Goal: Transaction & Acquisition: Purchase product/service

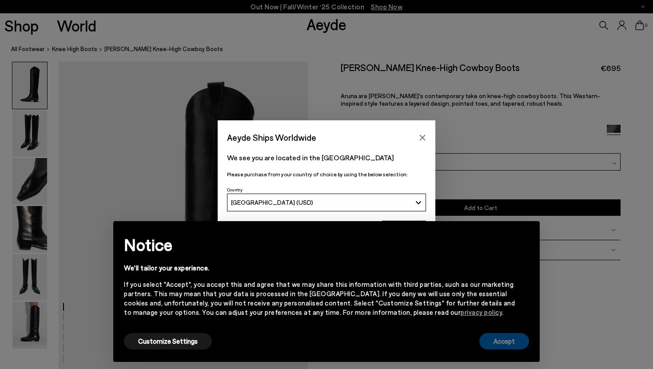
click at [507, 345] on button "Accept" at bounding box center [504, 341] width 50 height 16
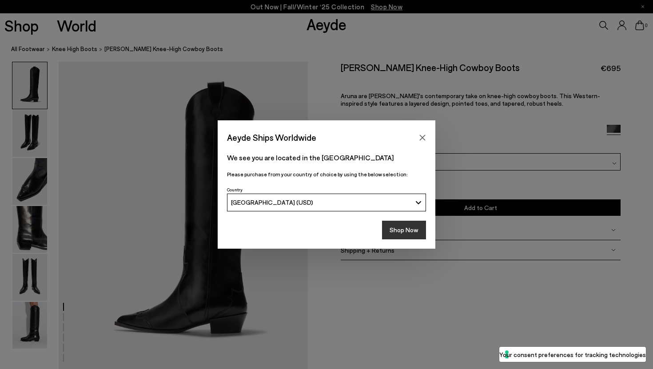
click at [417, 233] on button "Shop Now" at bounding box center [404, 230] width 44 height 19
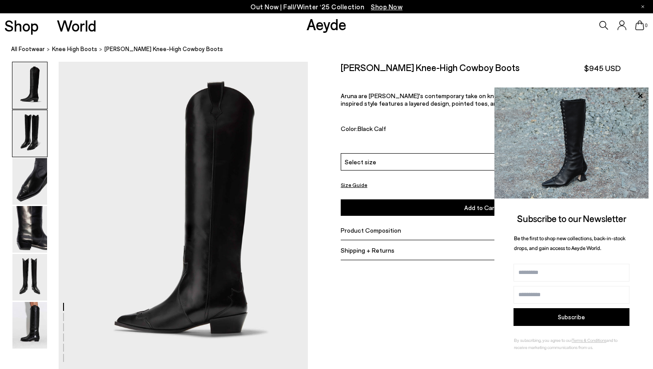
click at [47, 136] on img at bounding box center [29, 133] width 35 height 47
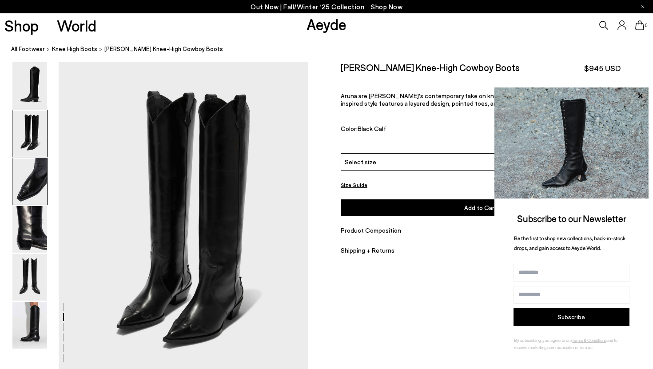
click at [46, 168] on img at bounding box center [29, 181] width 35 height 47
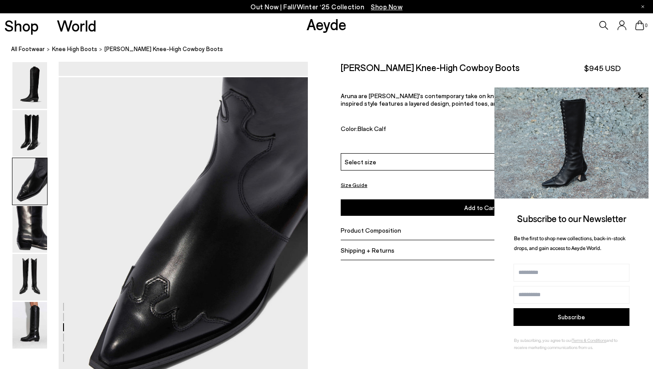
scroll to position [643, 0]
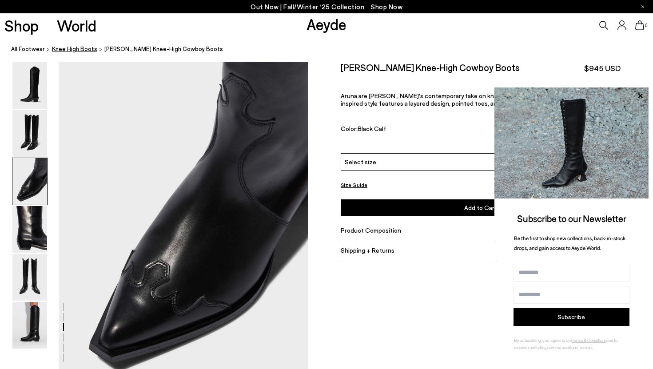
click at [79, 50] on span "knee high boots" at bounding box center [74, 48] width 45 height 7
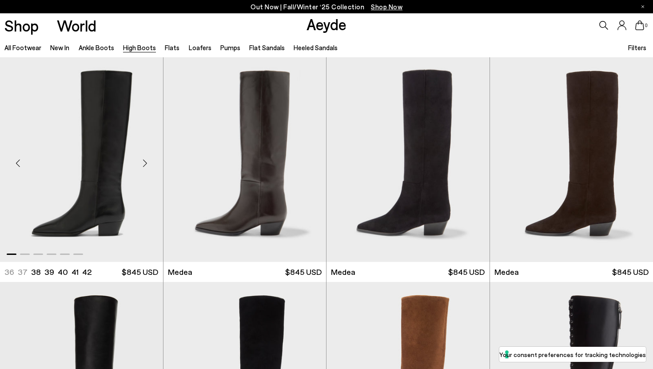
click at [143, 163] on div "Next slide" at bounding box center [145, 163] width 27 height 27
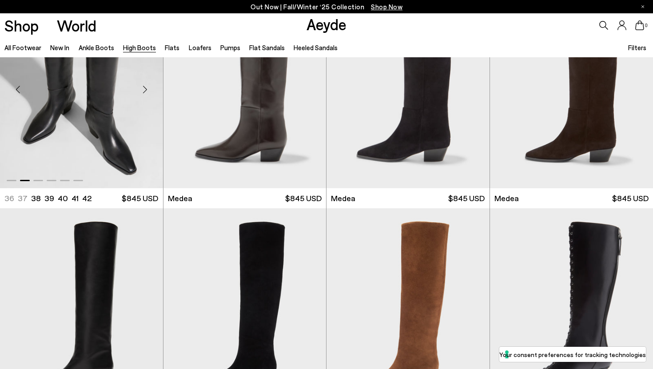
scroll to position [213, 0]
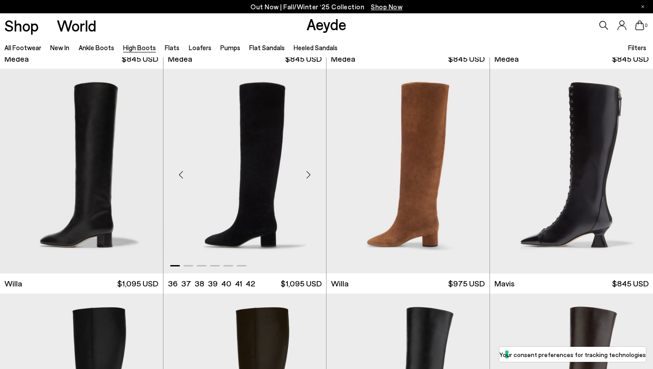
click at [309, 170] on div "Next slide" at bounding box center [308, 174] width 27 height 27
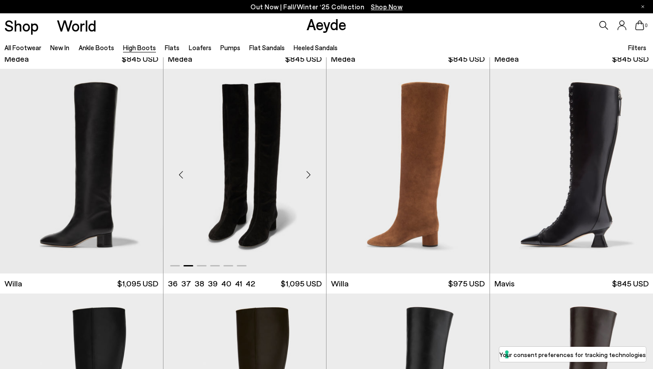
click at [309, 170] on div "Next slide" at bounding box center [308, 174] width 27 height 27
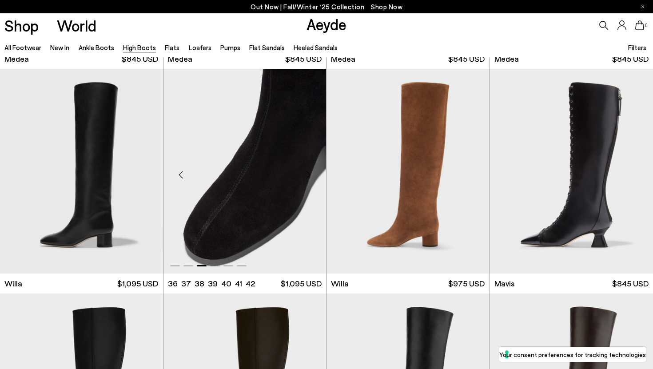
click at [309, 170] on div "Next slide" at bounding box center [308, 174] width 27 height 27
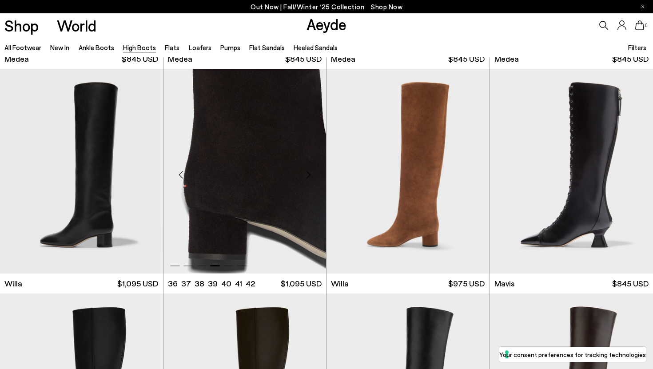
click at [309, 170] on div "Next slide" at bounding box center [308, 174] width 27 height 27
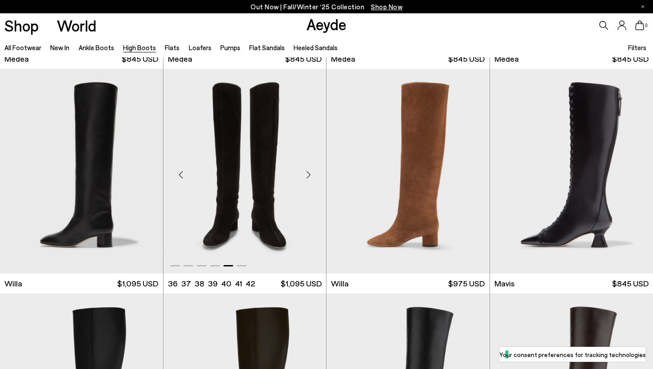
scroll to position [456, 0]
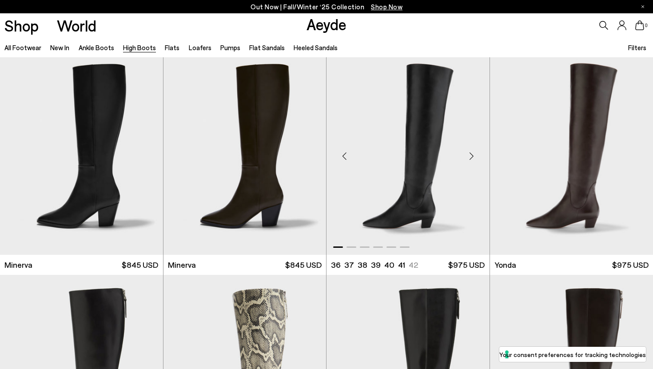
click at [470, 154] on div "Next slide" at bounding box center [471, 156] width 27 height 27
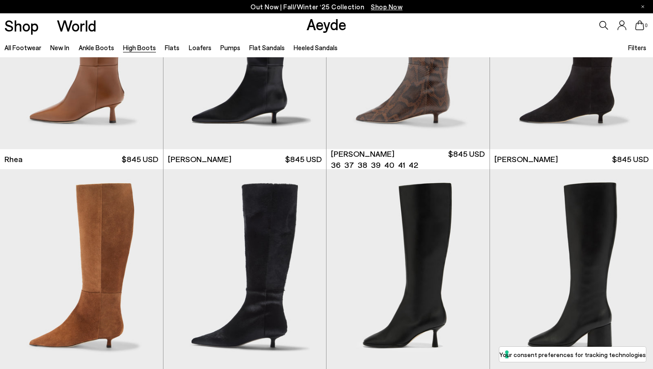
scroll to position [1130, 0]
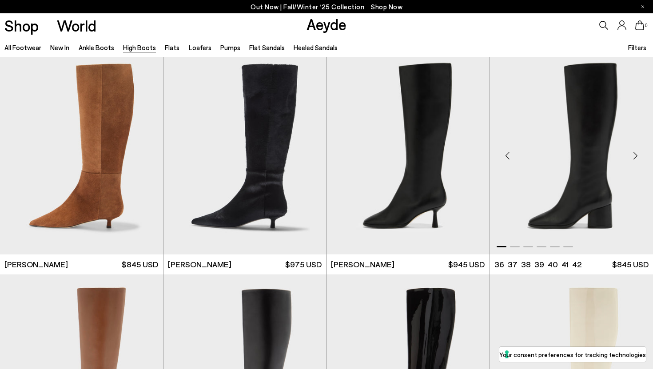
click at [630, 160] on div "Next slide" at bounding box center [635, 156] width 27 height 27
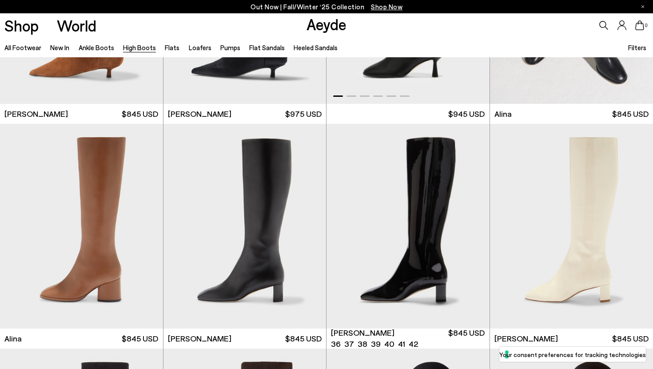
scroll to position [1569, 0]
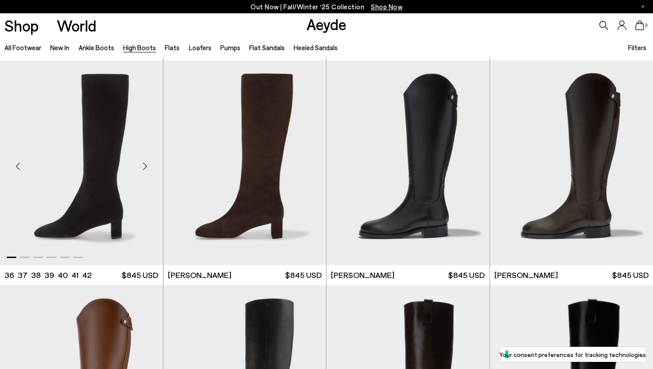
click at [147, 171] on div "Next slide" at bounding box center [145, 166] width 27 height 27
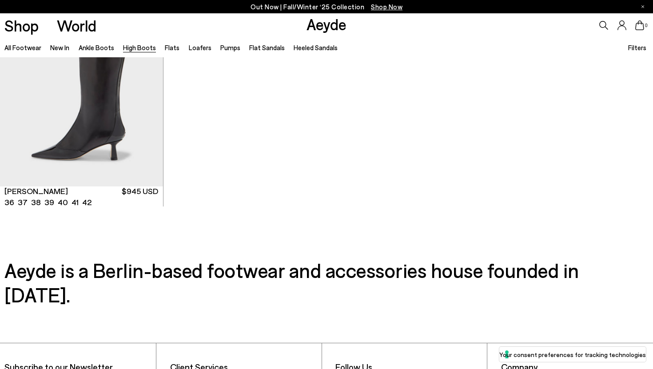
scroll to position [2188, 0]
